Goal: Check status: Check status

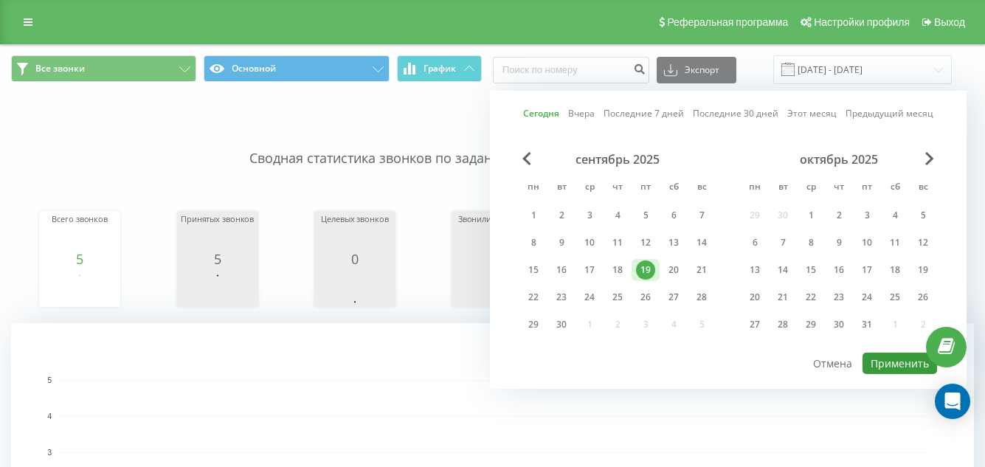
click at [897, 364] on button "Применить" at bounding box center [899, 363] width 74 height 21
click at [882, 361] on button "Применить" at bounding box center [899, 363] width 74 height 21
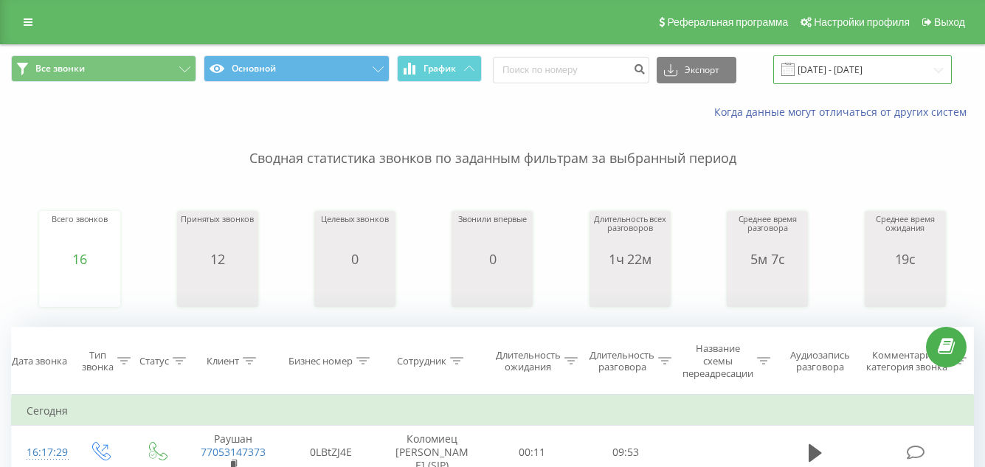
click at [906, 77] on input "[DATE] - [DATE]" at bounding box center [862, 69] width 178 height 29
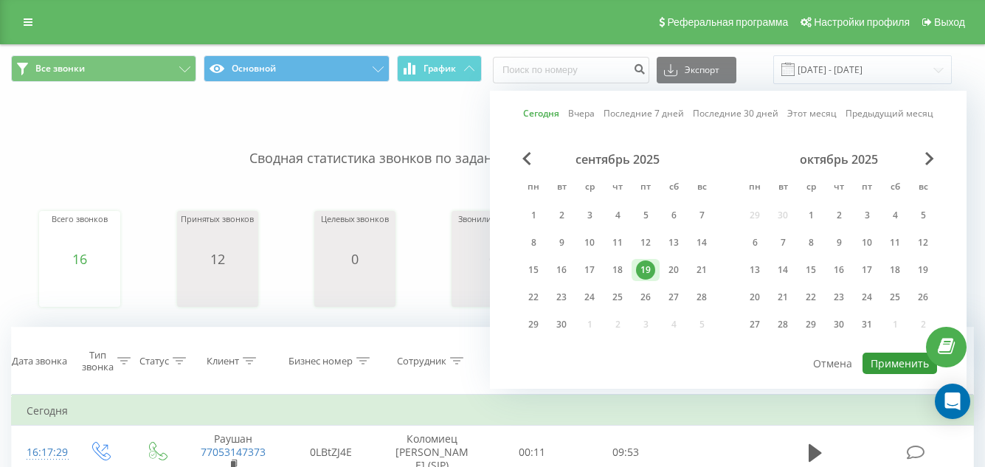
click at [901, 366] on button "Применить" at bounding box center [899, 363] width 74 height 21
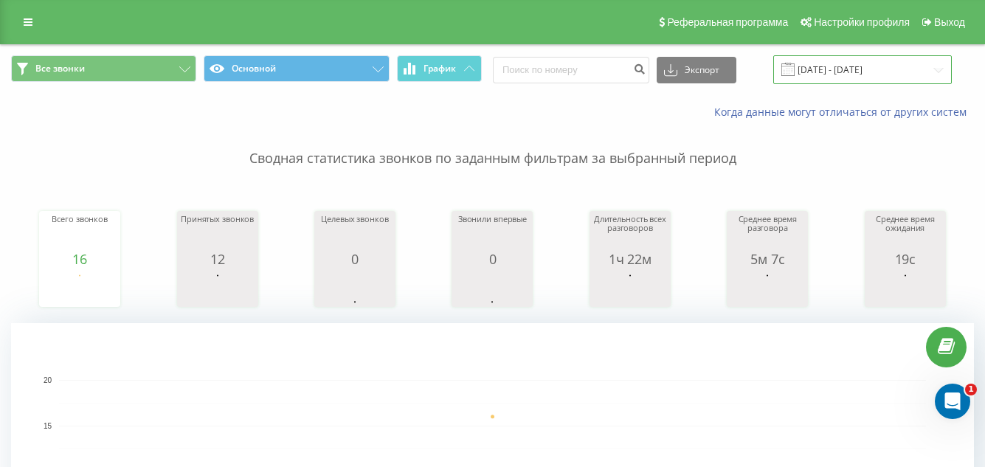
click at [936, 75] on input "[DATE] - [DATE]" at bounding box center [862, 69] width 178 height 29
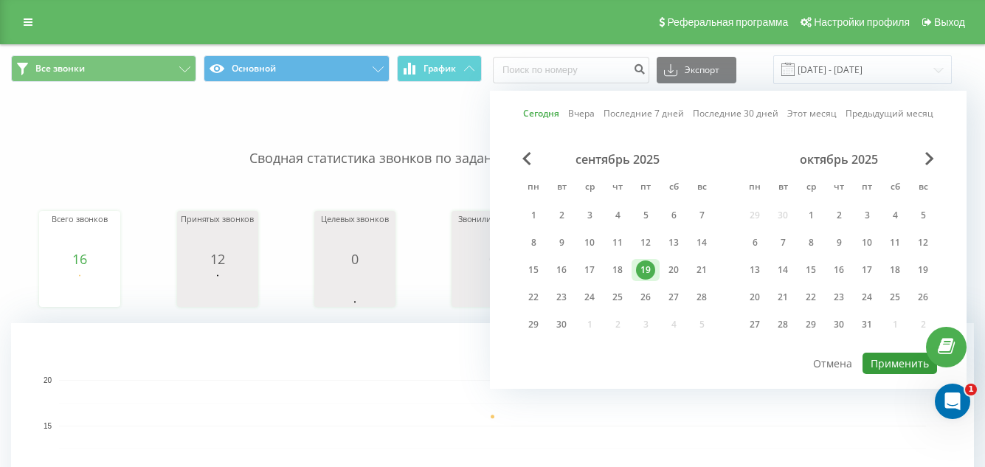
click at [890, 360] on button "Применить" at bounding box center [899, 363] width 74 height 21
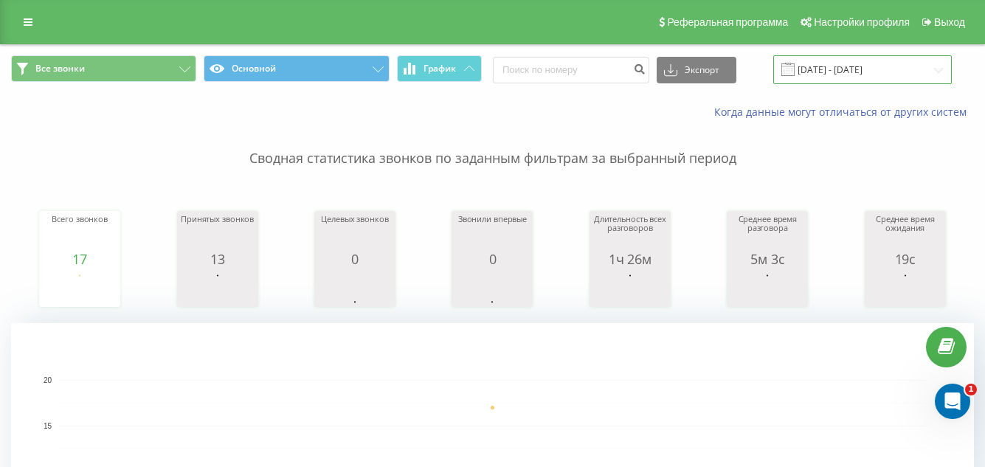
click at [870, 74] on input "[DATE] - [DATE]" at bounding box center [862, 69] width 178 height 29
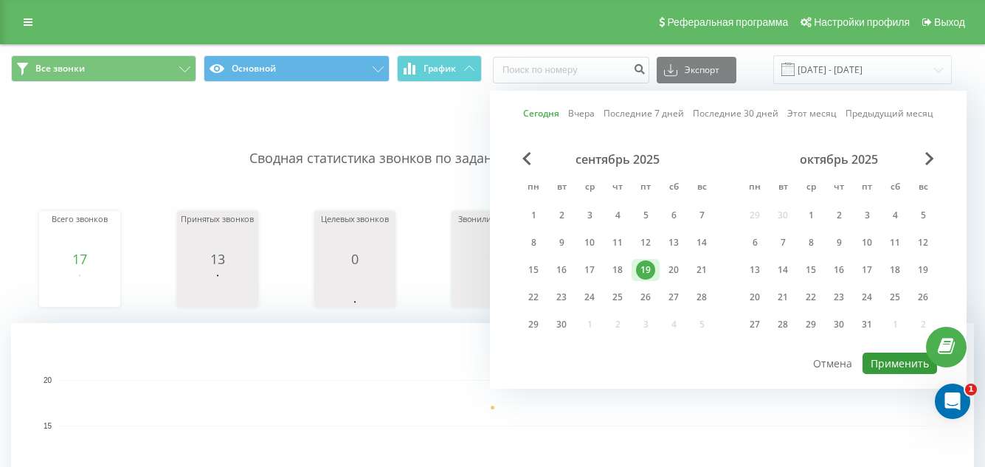
click at [889, 370] on button "Применить" at bounding box center [899, 363] width 74 height 21
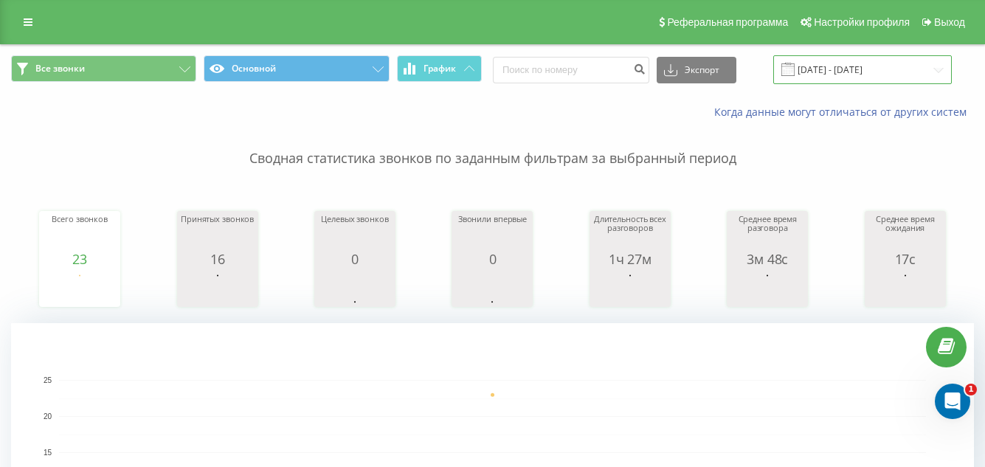
click at [833, 66] on input "[DATE] - [DATE]" at bounding box center [862, 69] width 178 height 29
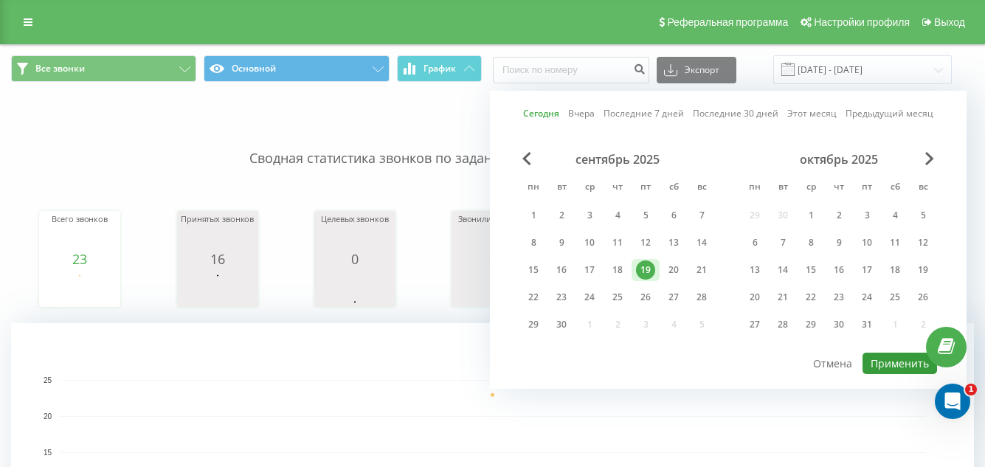
click at [880, 367] on button "Применить" at bounding box center [899, 363] width 74 height 21
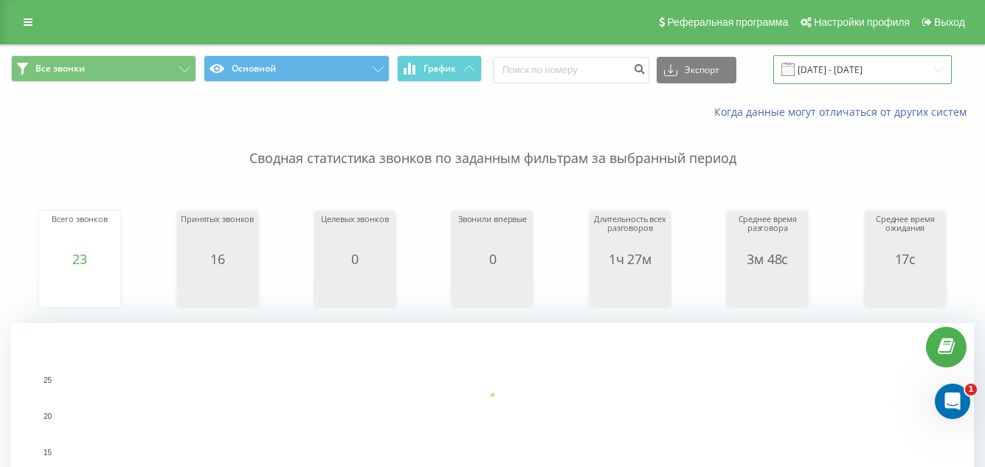
click at [915, 75] on input "[DATE] - [DATE]" at bounding box center [862, 69] width 178 height 29
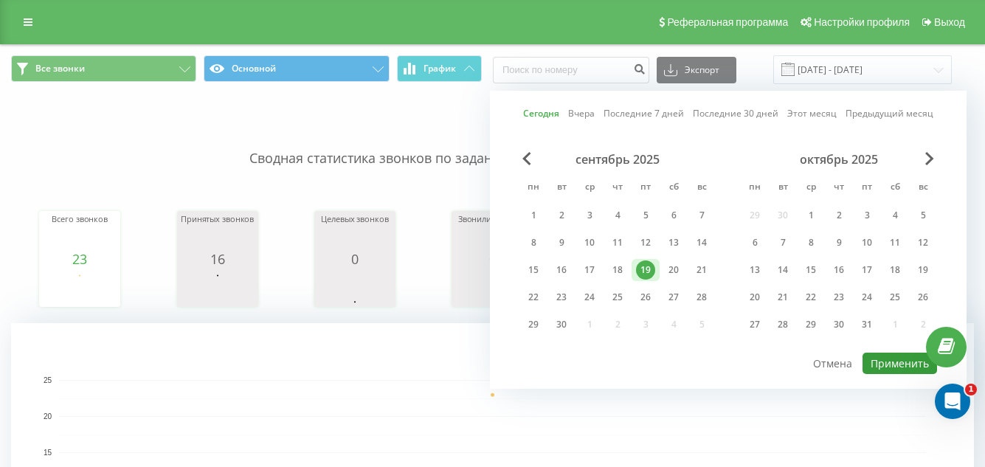
click at [892, 366] on button "Применить" at bounding box center [899, 363] width 74 height 21
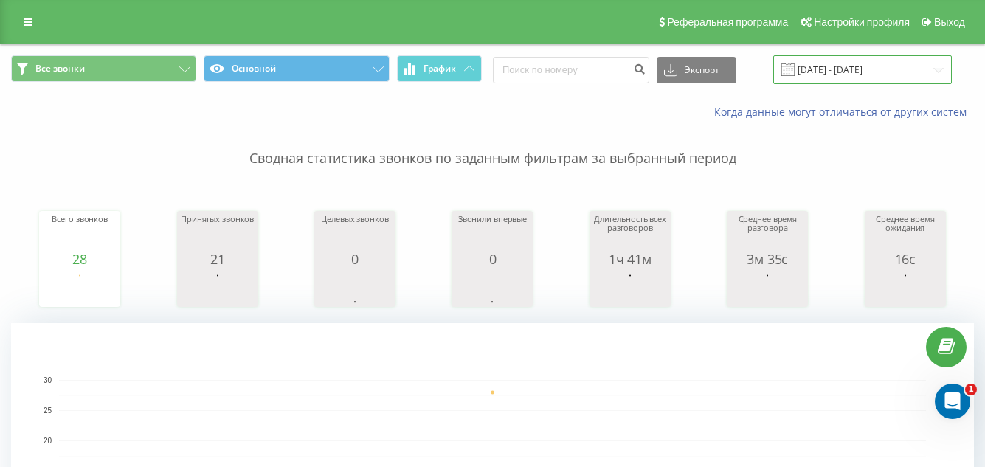
click at [936, 74] on input "[DATE] - [DATE]" at bounding box center [862, 69] width 178 height 29
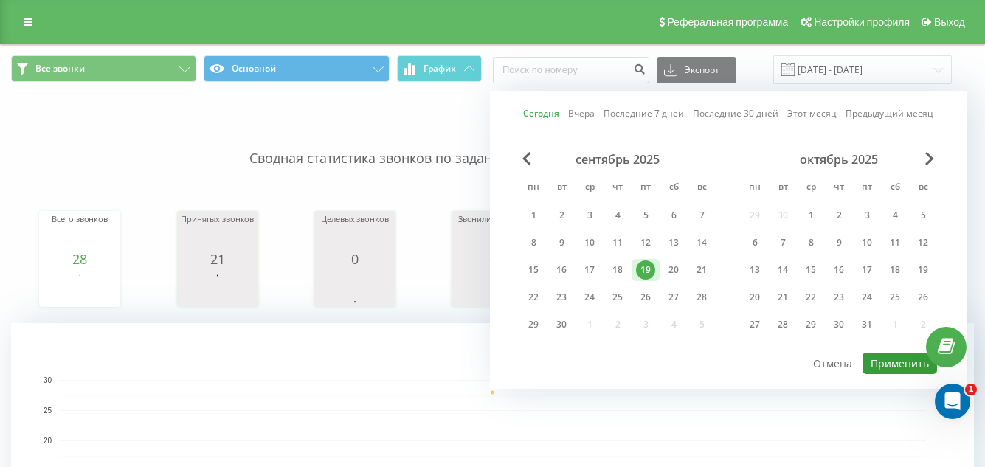
click at [896, 363] on button "Применить" at bounding box center [899, 363] width 74 height 21
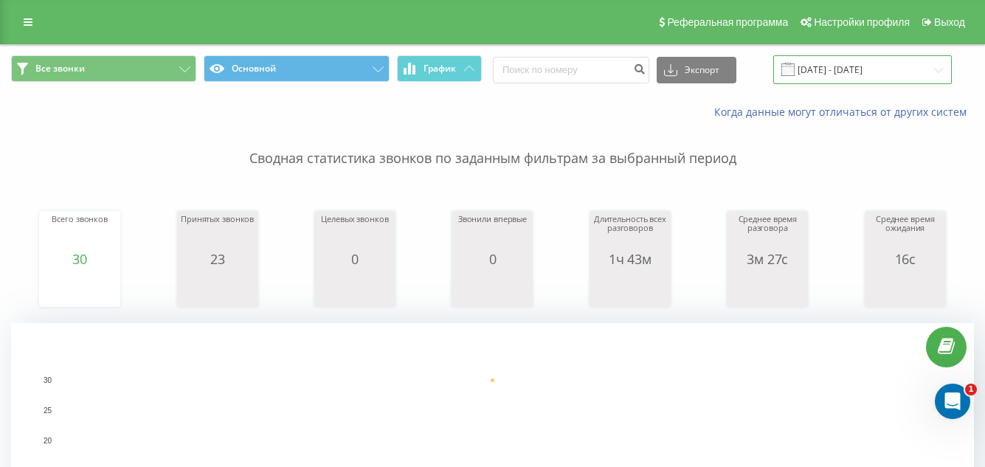
click at [938, 79] on input "[DATE] - [DATE]" at bounding box center [862, 69] width 178 height 29
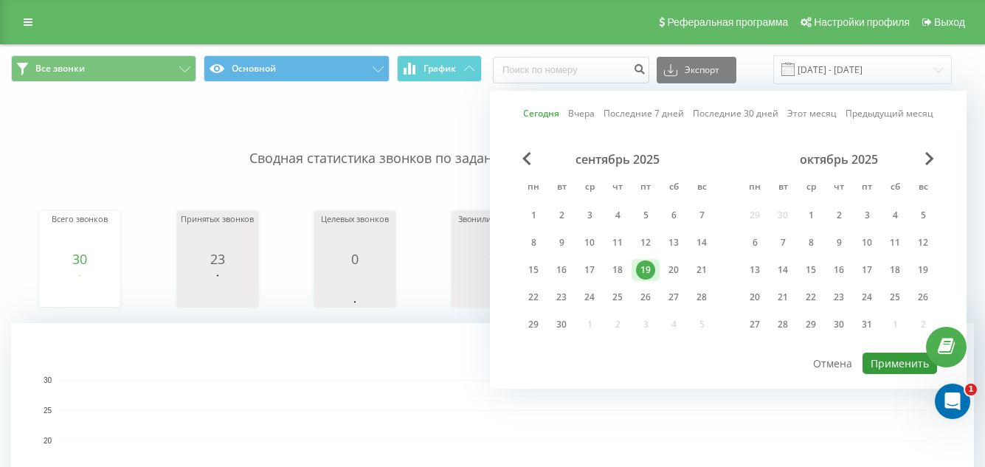
drag, startPoint x: 894, startPoint y: 299, endPoint x: 909, endPoint y: 367, distance: 69.4
click at [909, 367] on button "Применить" at bounding box center [899, 363] width 74 height 21
